Goal: Transaction & Acquisition: Purchase product/service

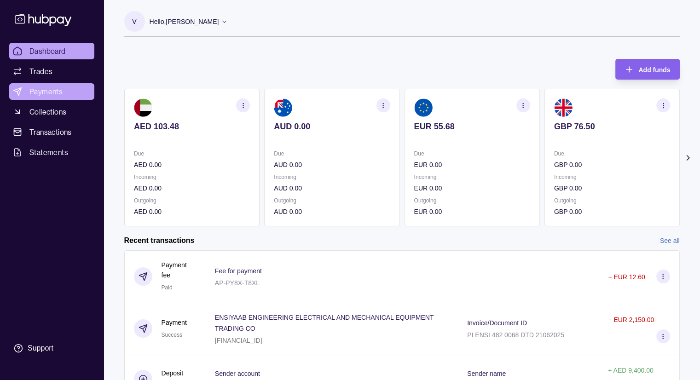
click at [28, 97] on link "Payments" at bounding box center [51, 91] width 85 height 17
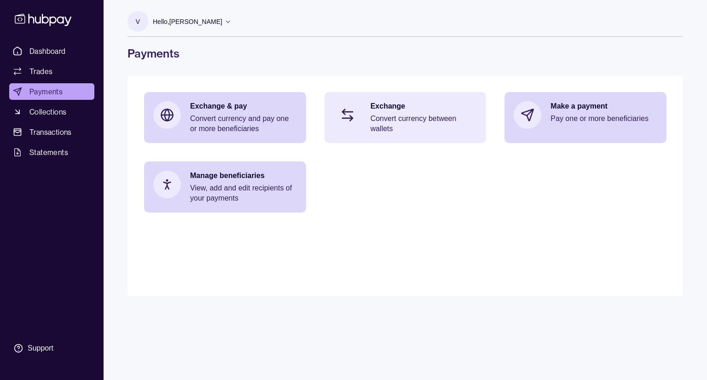
click at [402, 113] on div "Exchange Convert currency between wallets" at bounding box center [424, 117] width 107 height 33
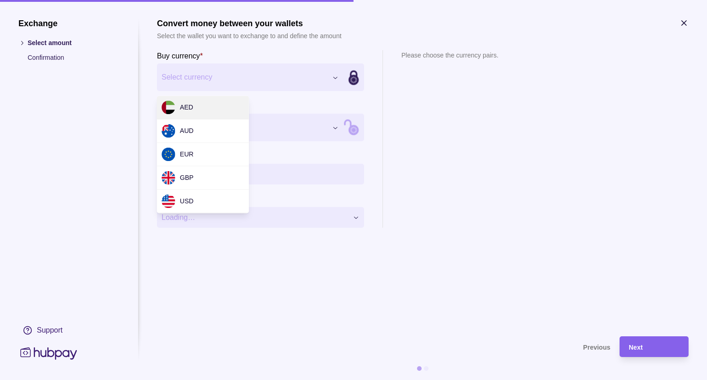
click at [258, 380] on div "Exchange Select amount Confirmation Support Convert money between your wallets …" at bounding box center [353, 380] width 707 height 0
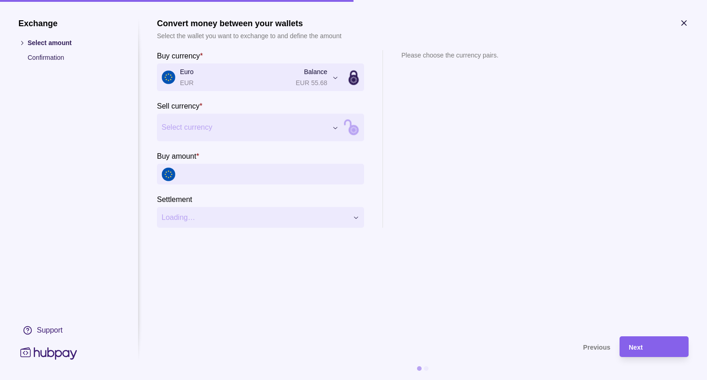
click at [263, 380] on div "Exchange Select amount Confirmation Support Convert money between your wallets …" at bounding box center [353, 380] width 707 height 0
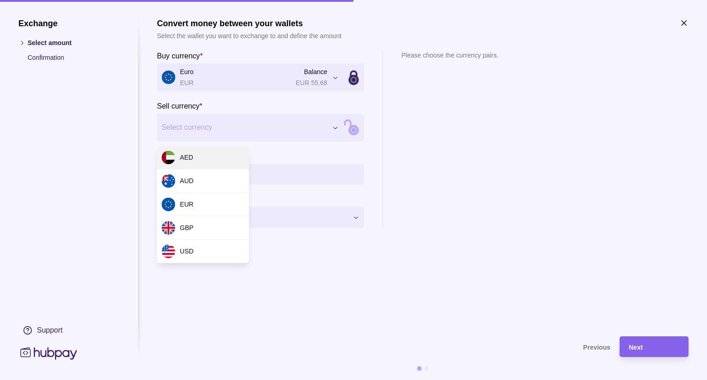
click at [256, 380] on div "Exchange Select amount Confirmation Support Convert money between your wallets …" at bounding box center [353, 380] width 707 height 0
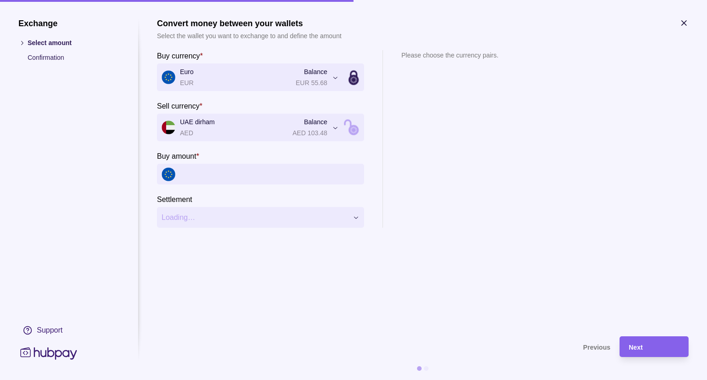
click at [226, 170] on input "Buy amount *" at bounding box center [270, 174] width 180 height 21
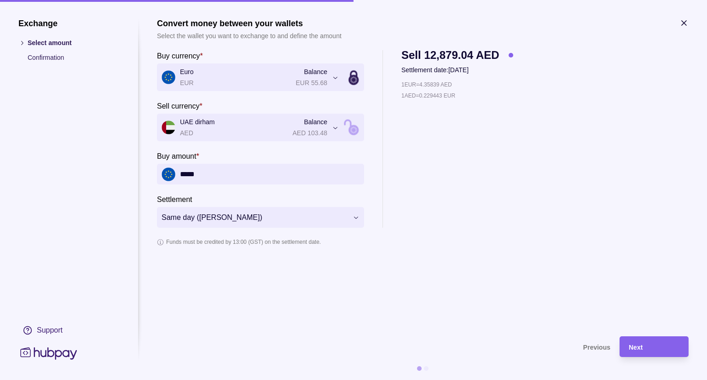
type input "*****"
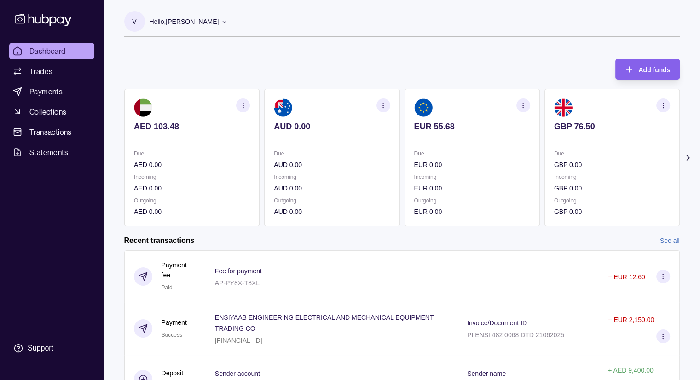
click at [221, 21] on icon at bounding box center [224, 21] width 7 height 7
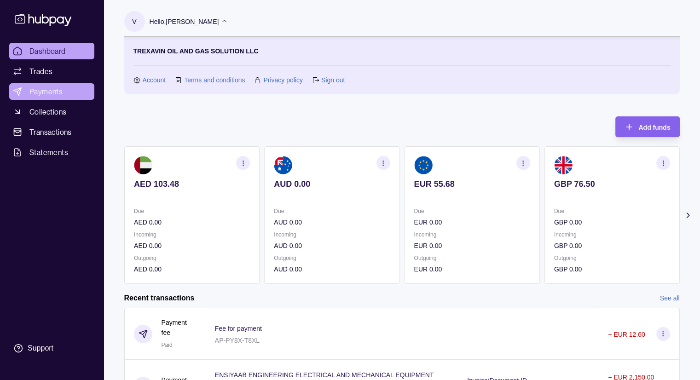
click at [58, 95] on span "Payments" at bounding box center [45, 91] width 33 height 11
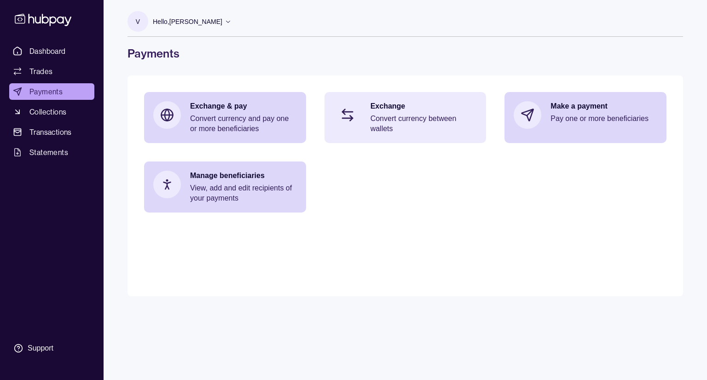
click at [403, 137] on div "Exchange Convert currency between wallets" at bounding box center [406, 117] width 162 height 51
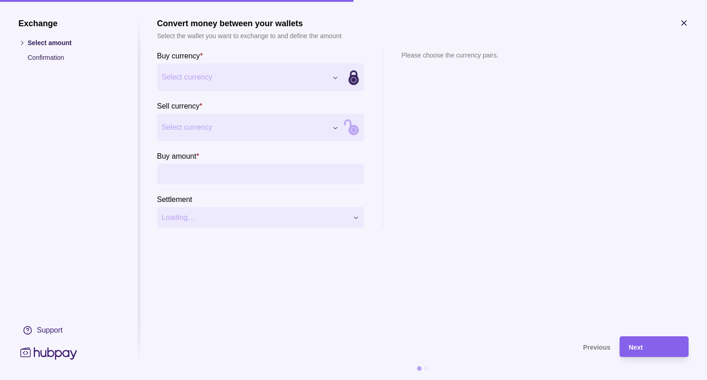
click at [207, 380] on div "Exchange Select amount Confirmation Support Convert money between your wallets …" at bounding box center [353, 380] width 707 height 0
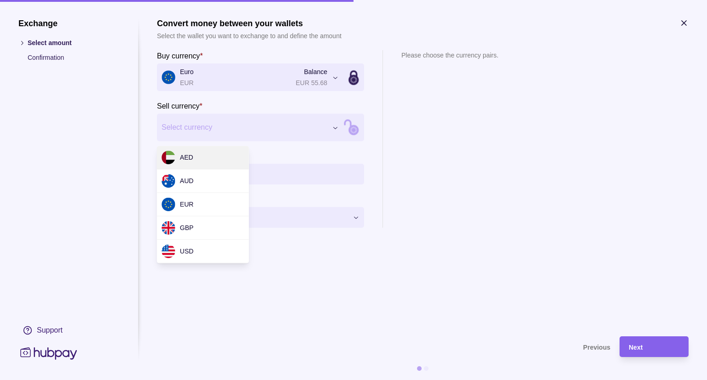
click at [204, 380] on div "Exchange Select amount Confirmation Support Convert money between your wallets …" at bounding box center [353, 380] width 707 height 0
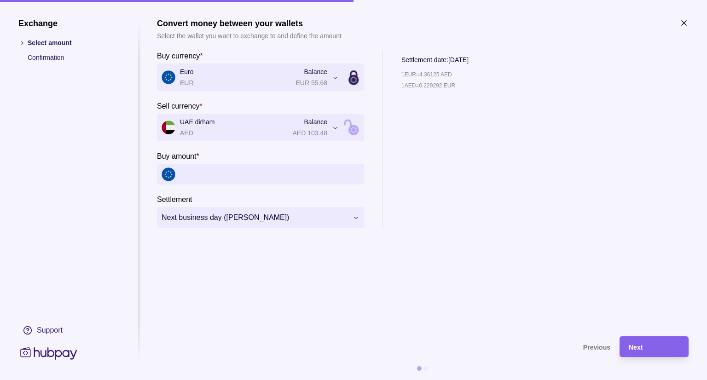
click at [232, 176] on input "Buy amount *" at bounding box center [270, 174] width 180 height 21
type input "*****"
click at [451, 258] on section "**********" at bounding box center [423, 172] width 532 height 309
click at [656, 348] on div "Next" at bounding box center [654, 347] width 51 height 11
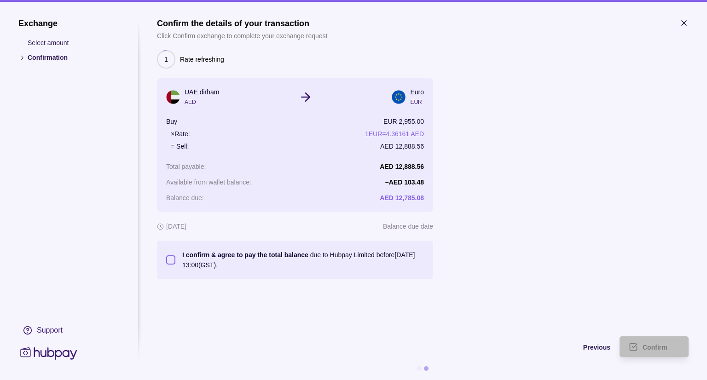
click at [169, 261] on button "I confirm & agree to pay the total balance due to Hubpay Limited before 16 Sep …" at bounding box center [170, 259] width 9 height 9
drag, startPoint x: 336, startPoint y: 237, endPoint x: 212, endPoint y: 151, distance: 151.2
click at [216, 154] on div "9 Rate refreshing UAE dirham AED Euro EUR Buy EUR 2,955.00 × Rate: 1 EUR = 4.36…" at bounding box center [295, 164] width 276 height 229
click at [413, 301] on section "Confirm the details of your transaction Click Confirm exchange to complete your…" at bounding box center [423, 172] width 532 height 309
click at [655, 350] on div "Confirm" at bounding box center [661, 347] width 37 height 11
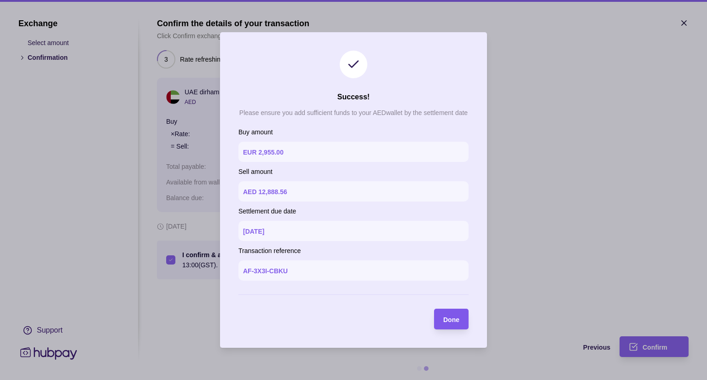
click at [452, 320] on span "Done" at bounding box center [451, 319] width 16 height 7
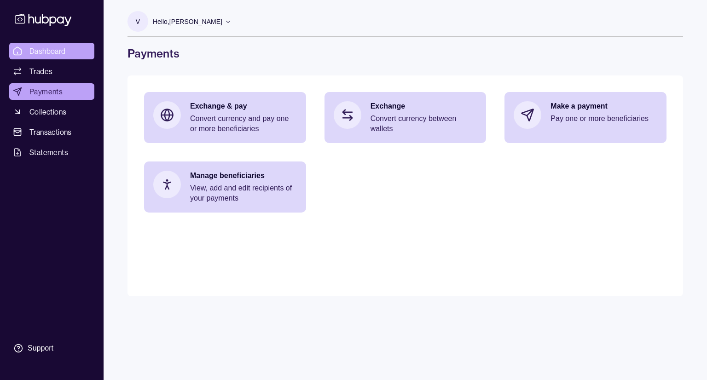
click at [52, 52] on span "Dashboard" at bounding box center [47, 51] width 36 height 11
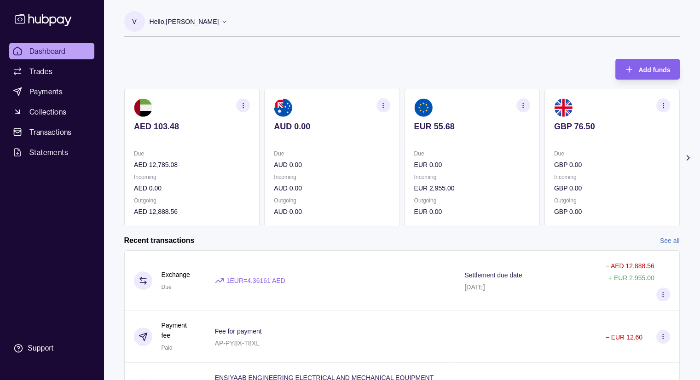
click at [59, 49] on span "Dashboard" at bounding box center [47, 51] width 36 height 11
